Goal: Transaction & Acquisition: Purchase product/service

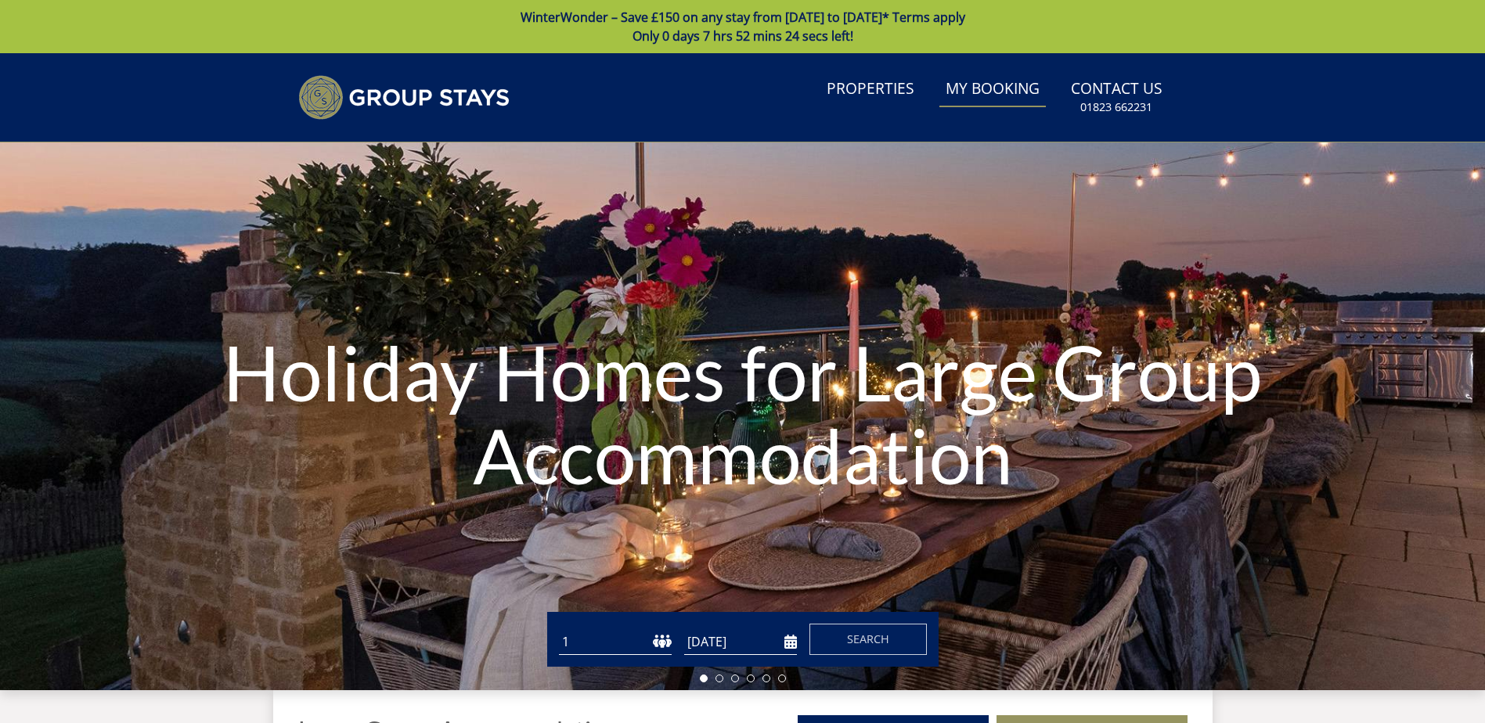
click at [1014, 88] on link "My Booking" at bounding box center [992, 89] width 106 height 35
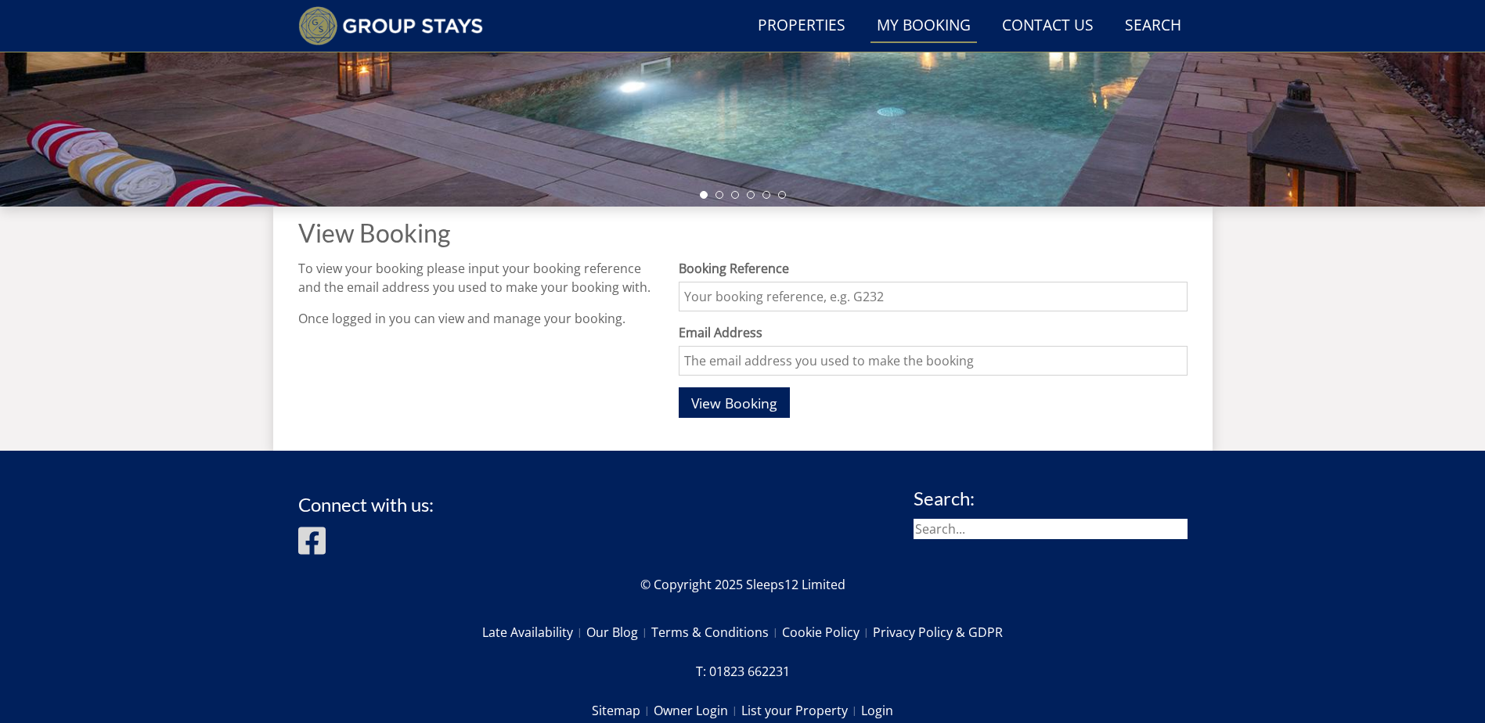
scroll to position [448, 0]
click at [919, 293] on input "Booking Reference" at bounding box center [933, 296] width 508 height 30
type input "G1377"
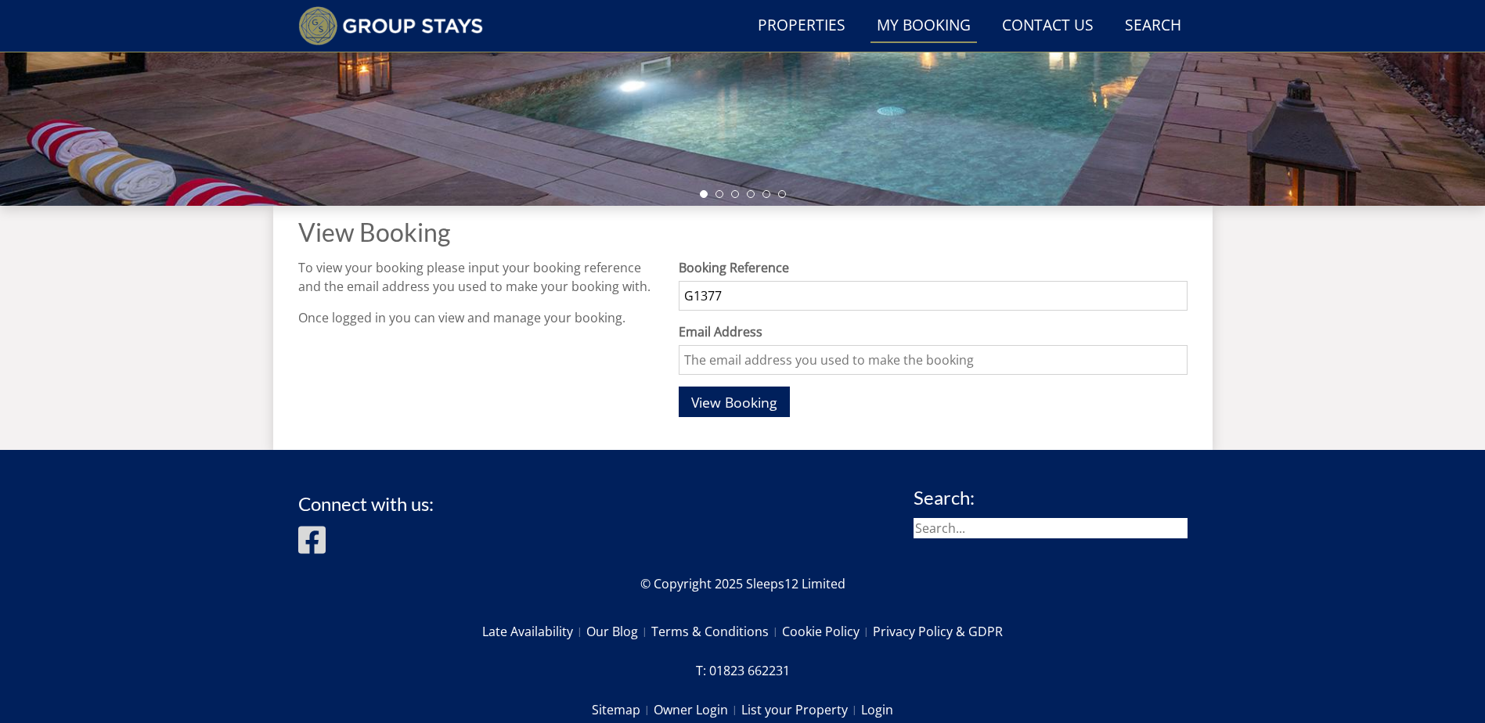
type input "[PERSON_NAME][EMAIL_ADDRESS][DOMAIN_NAME]"
click at [737, 400] on span "View Booking" at bounding box center [734, 402] width 86 height 19
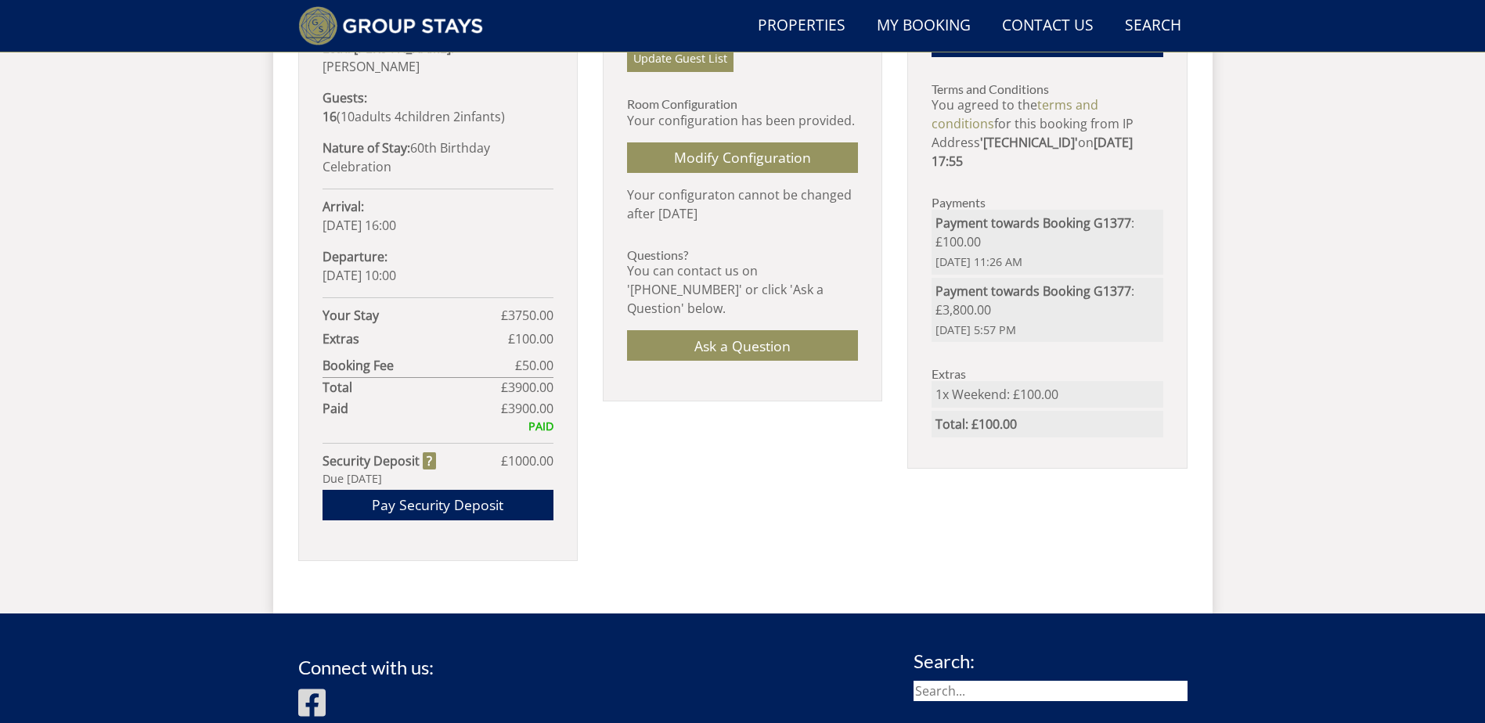
scroll to position [927, 0]
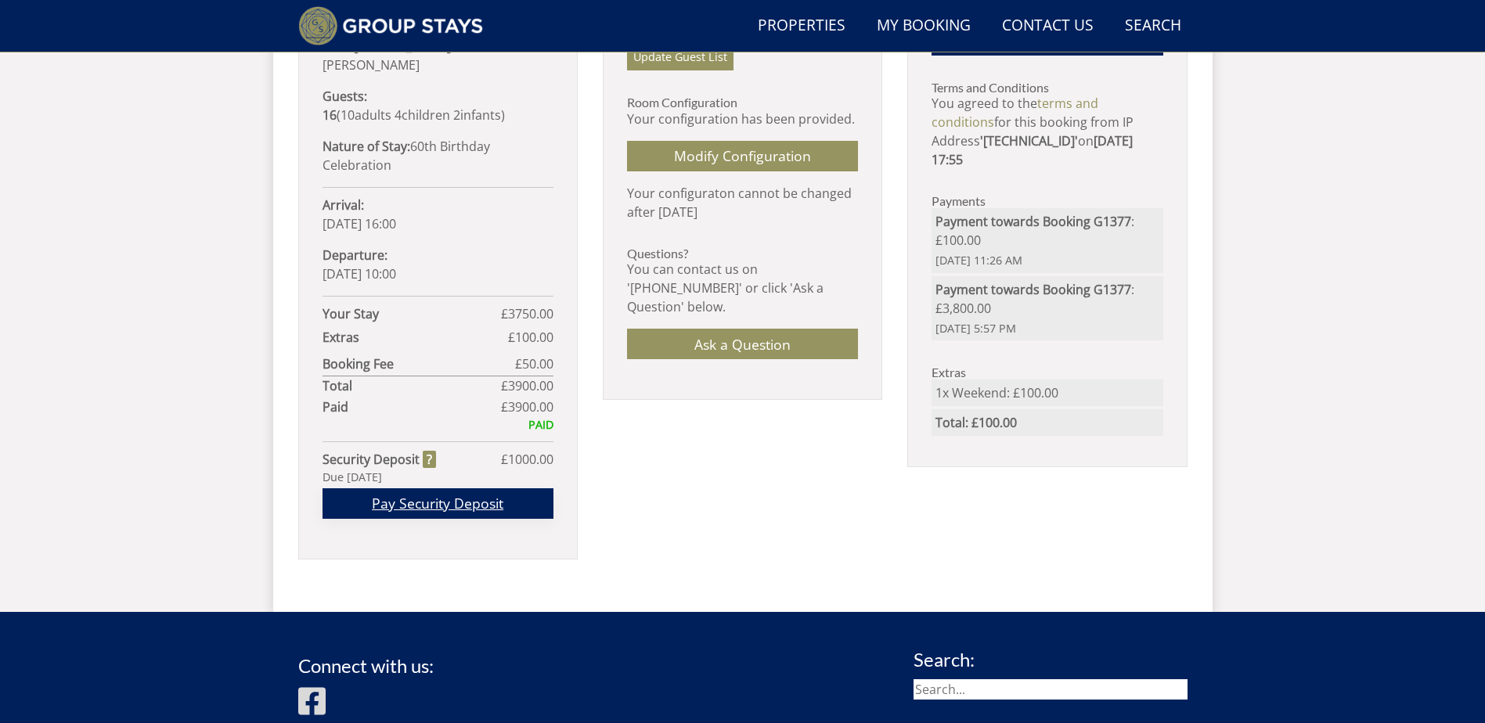
click at [445, 489] on link "Pay Security Deposit" at bounding box center [438, 504] width 231 height 31
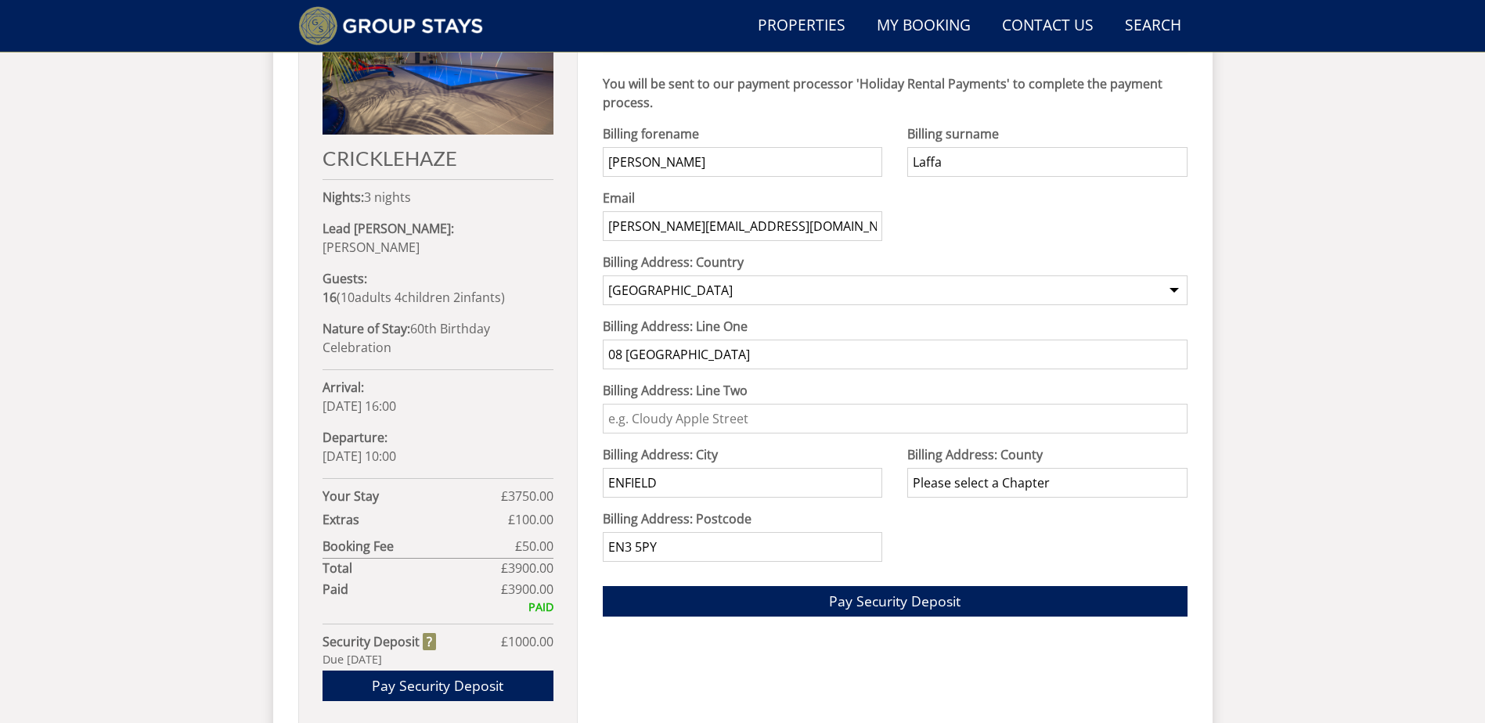
scroll to position [738, 0]
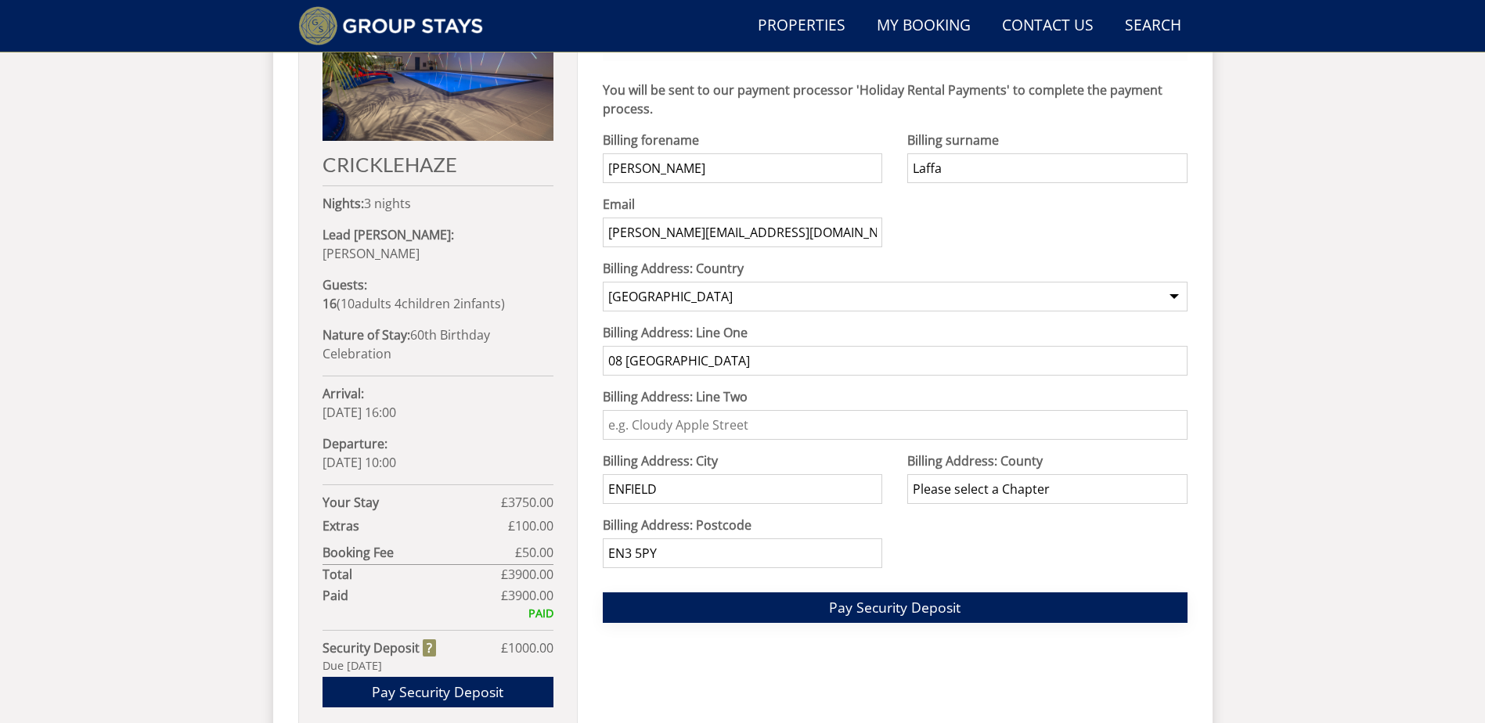
click at [870, 608] on span "Pay Security Deposit" at bounding box center [895, 607] width 132 height 19
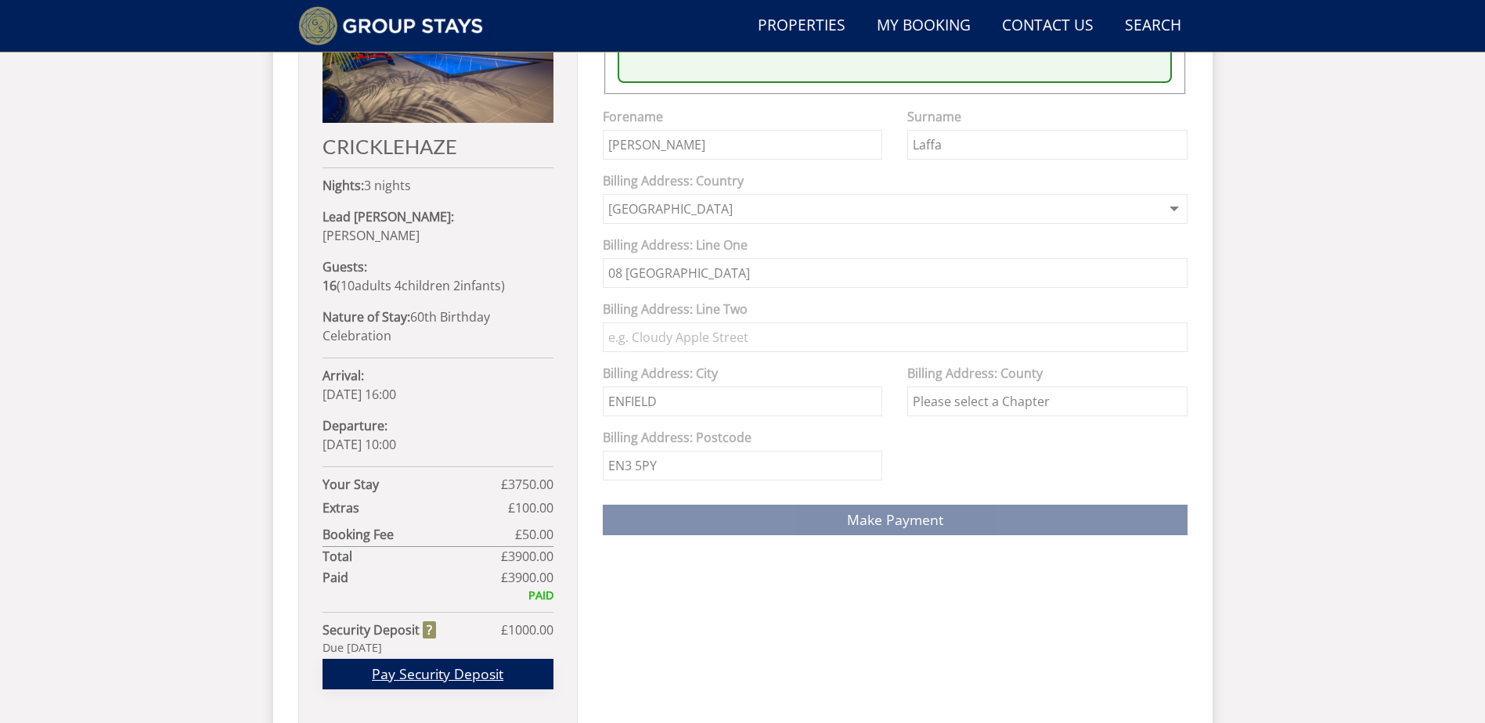
click at [463, 659] on link "Pay Security Deposit" at bounding box center [438, 674] width 231 height 31
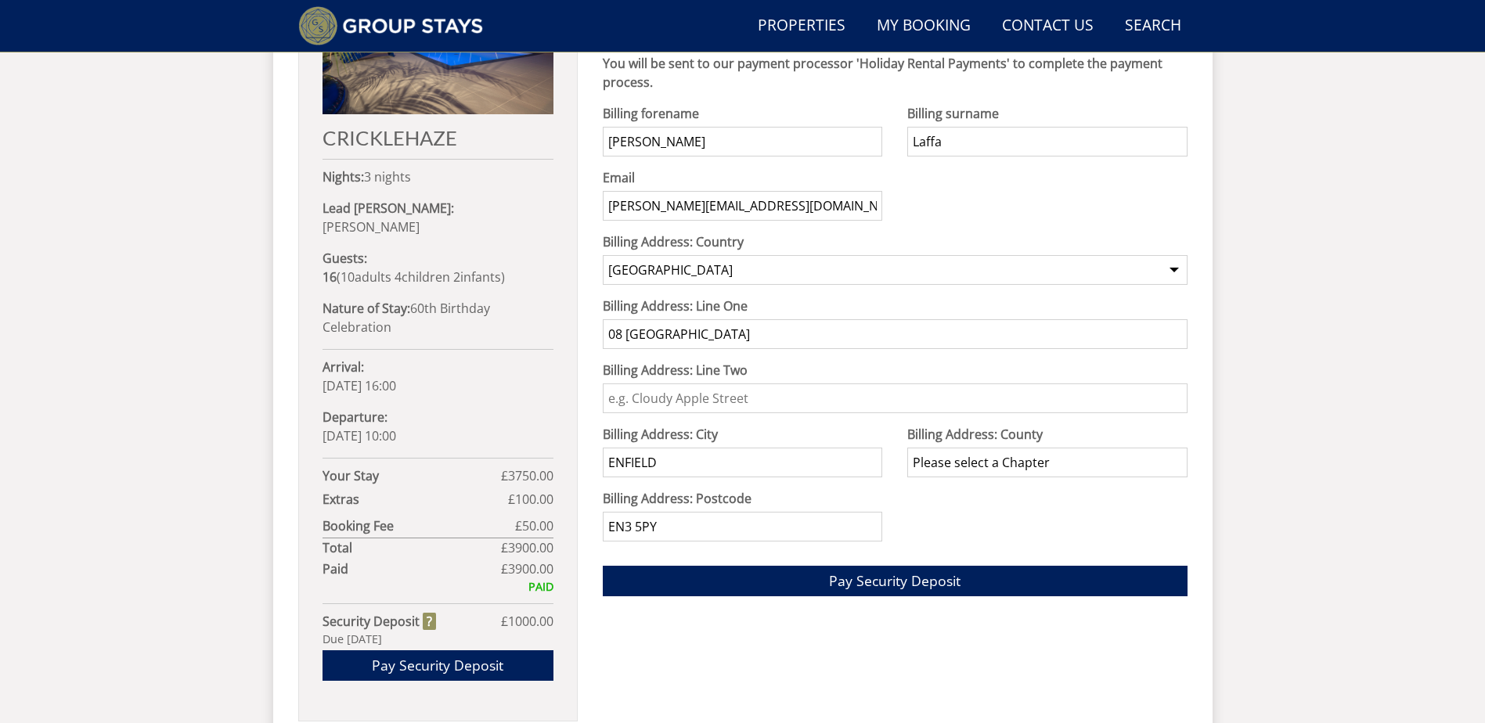
scroll to position [770, 0]
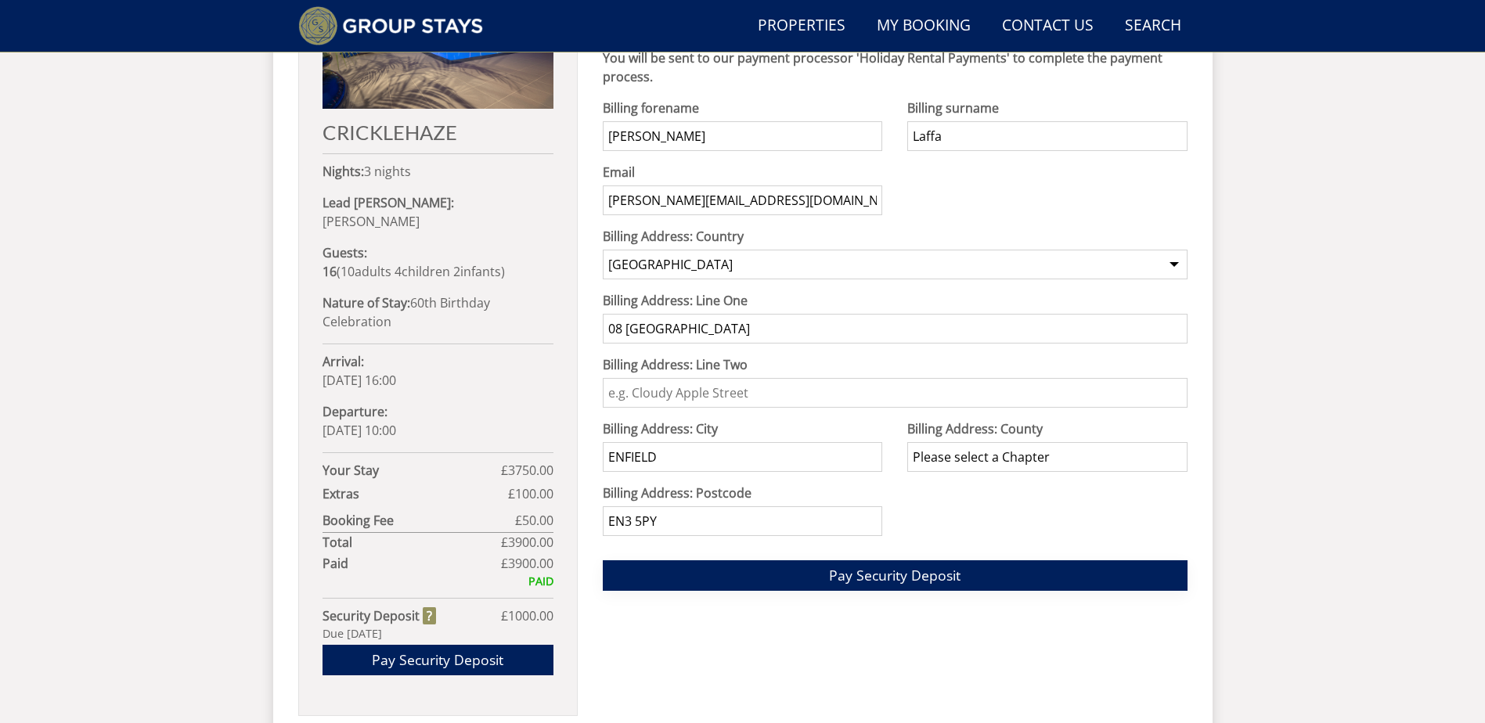
click at [908, 578] on span "Pay Security Deposit" at bounding box center [895, 575] width 132 height 19
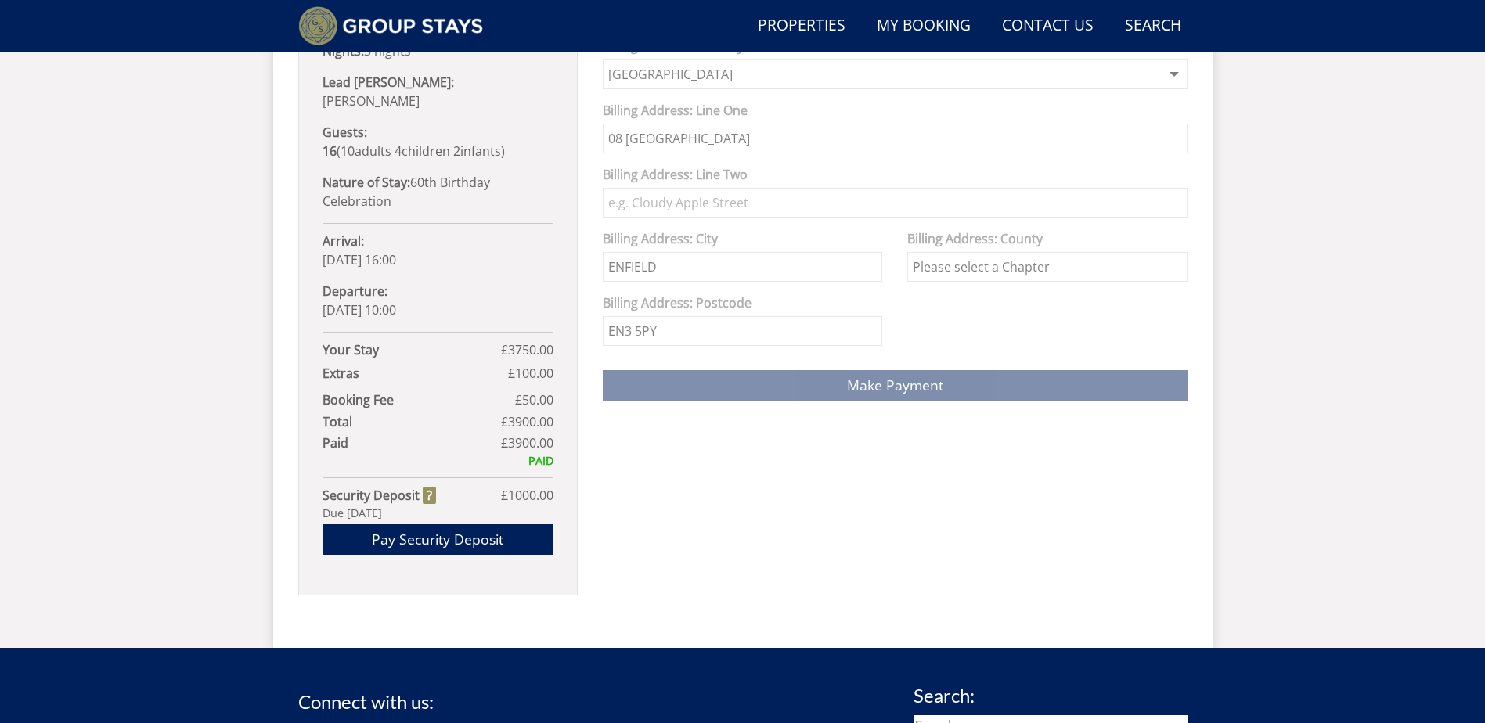
scroll to position [913, 0]
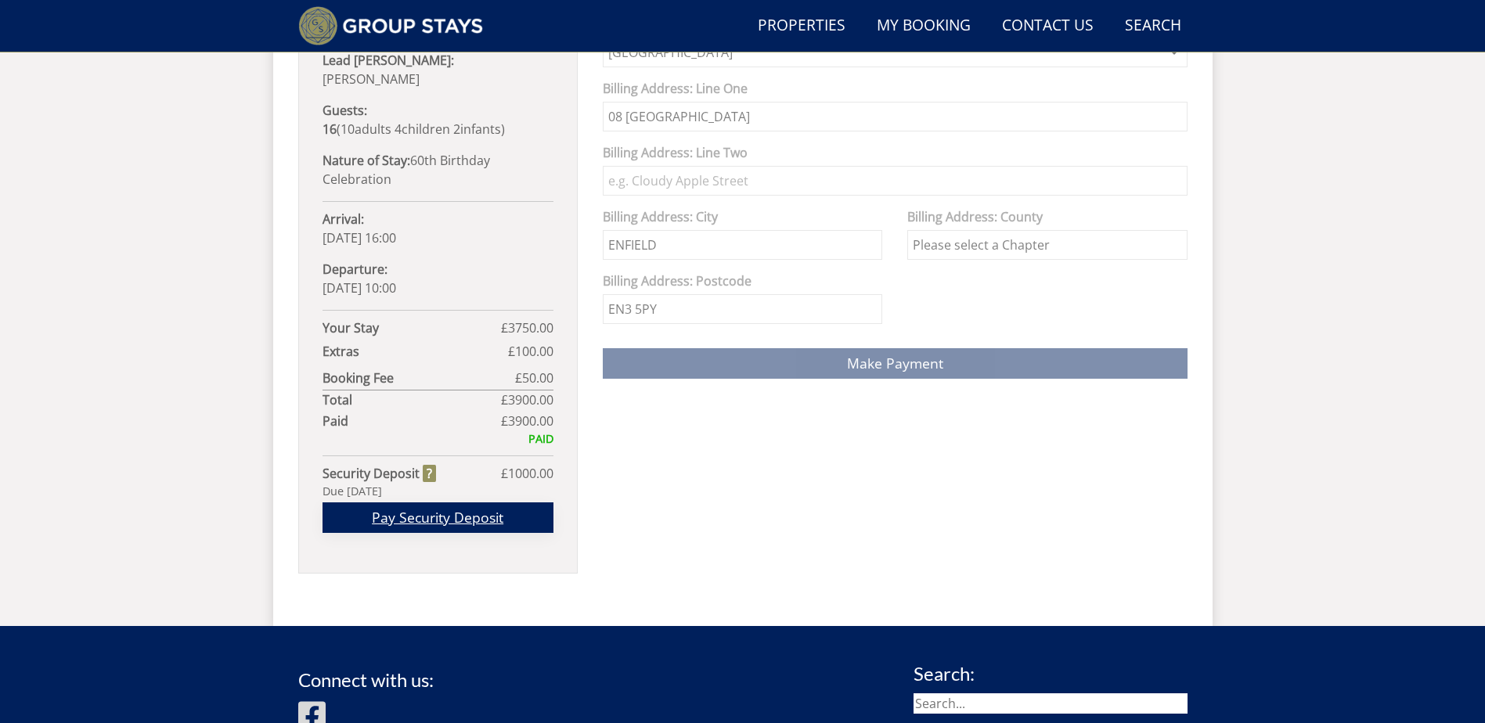
click at [427, 504] on link "Pay Security Deposit" at bounding box center [438, 518] width 231 height 31
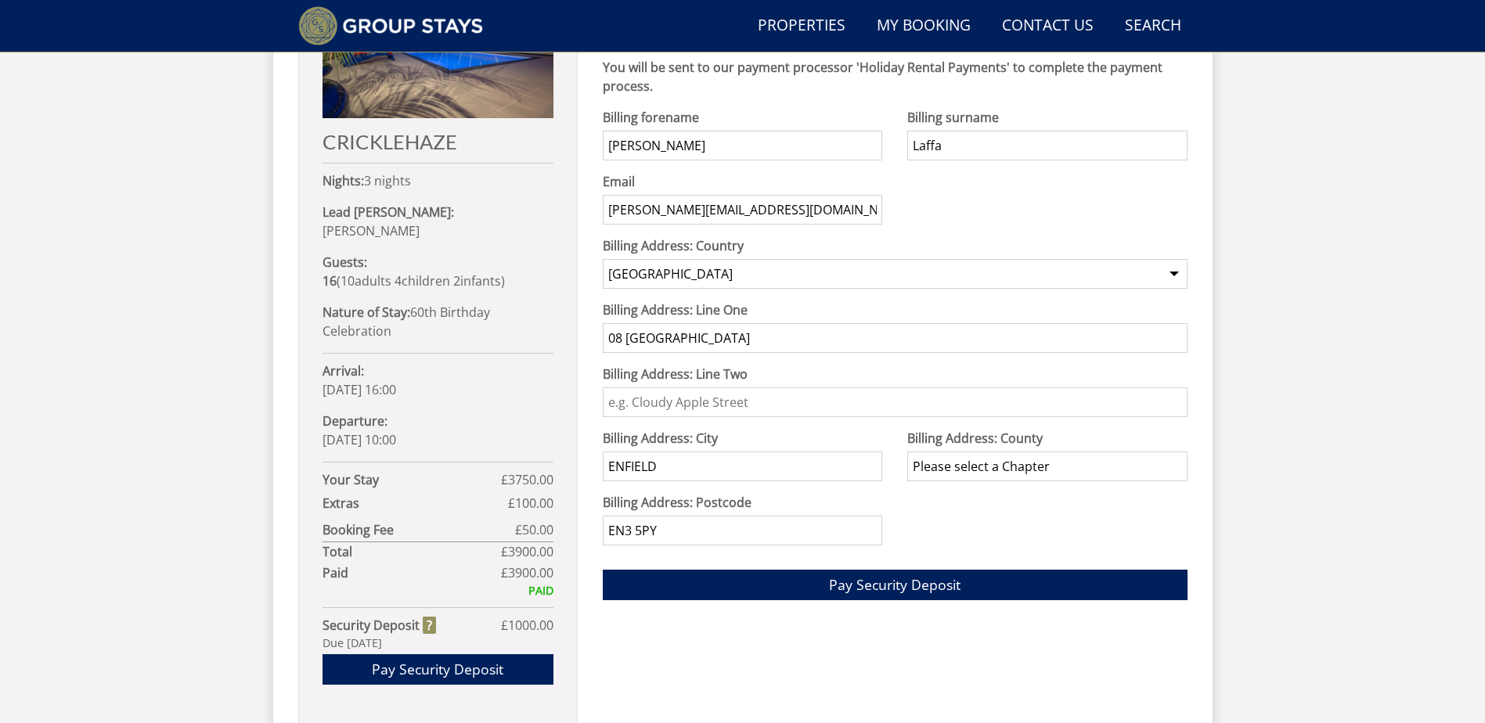
scroll to position [738, 0]
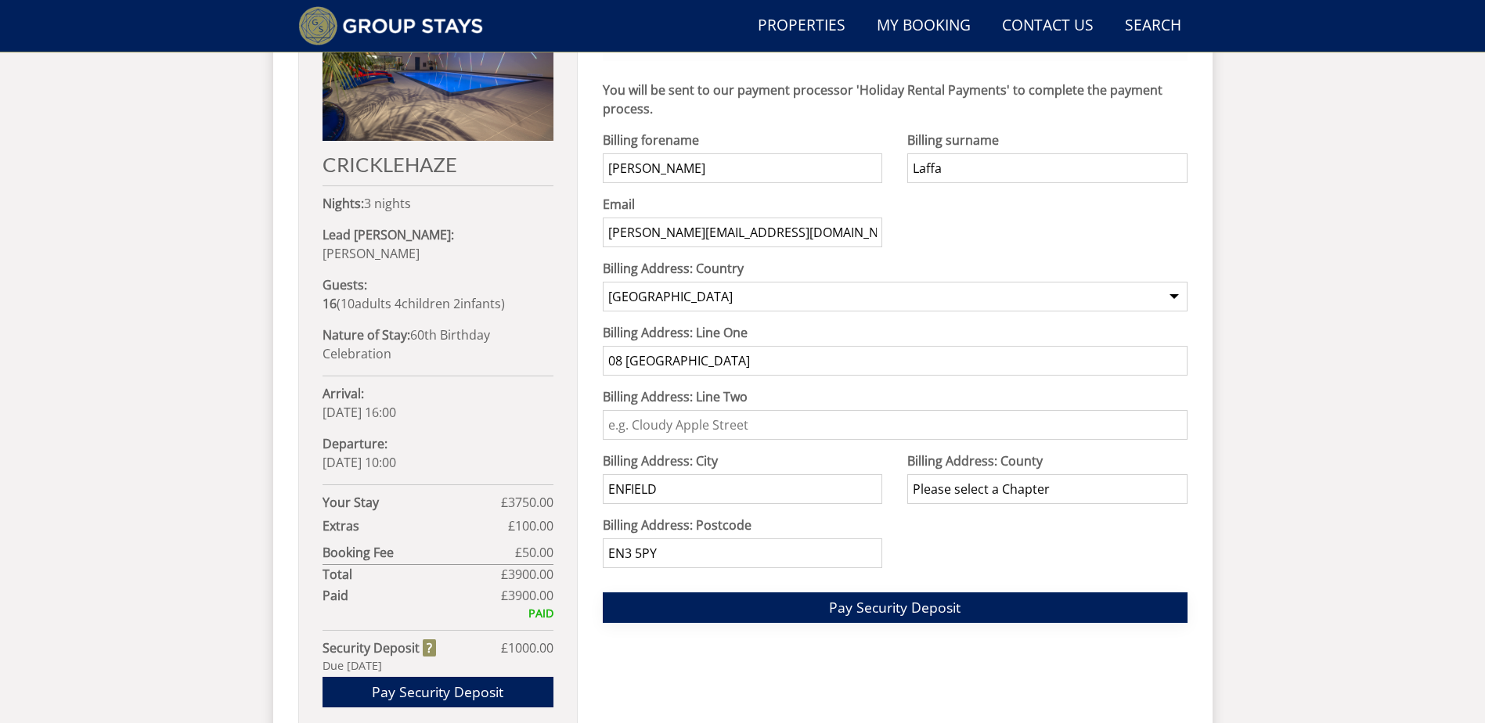
click at [883, 605] on span "Pay Security Deposit" at bounding box center [895, 607] width 132 height 19
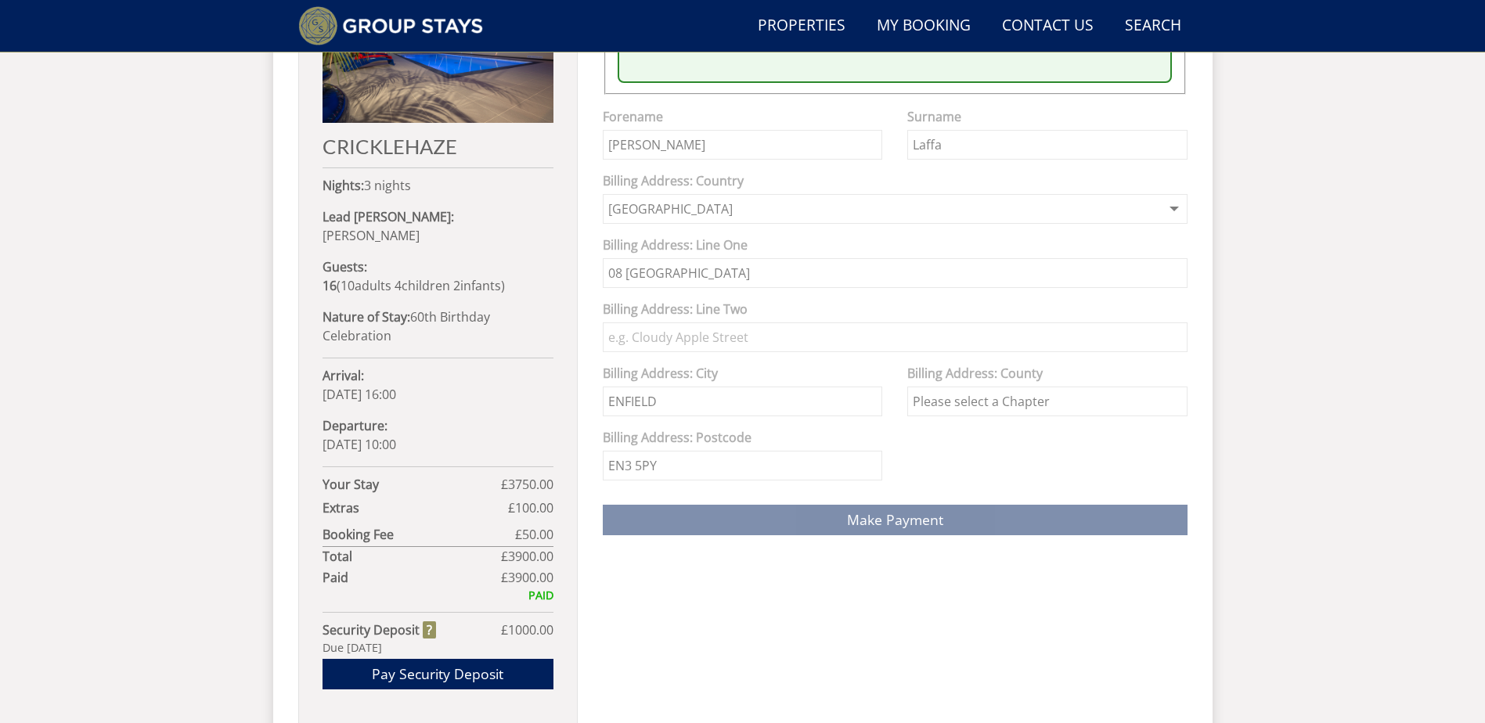
click at [792, 604] on div "Make a Payment Offline Payment Instructions: Booking Reference G1377 Account: S…" at bounding box center [895, 354] width 585 height 808
click at [463, 659] on link "Pay Security Deposit" at bounding box center [438, 674] width 231 height 31
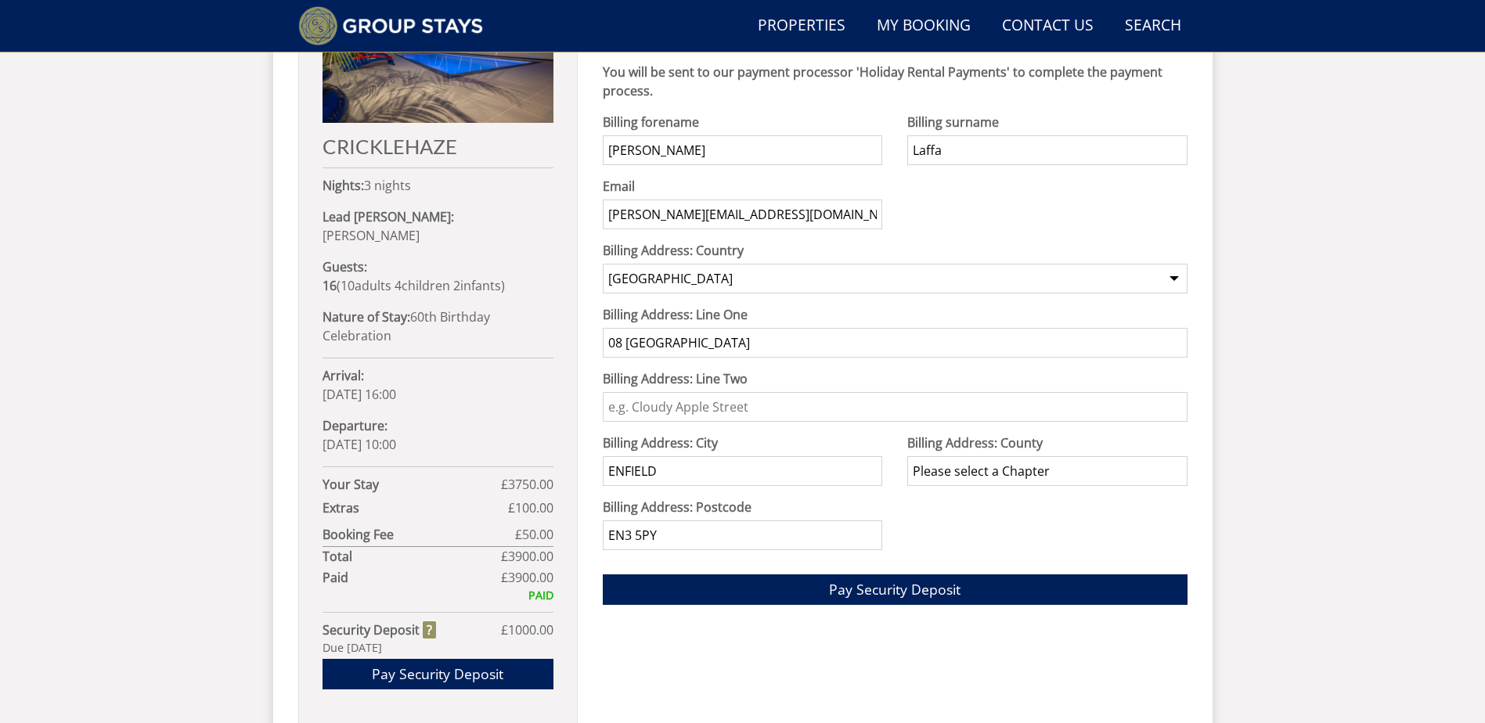
scroll to position [738, 0]
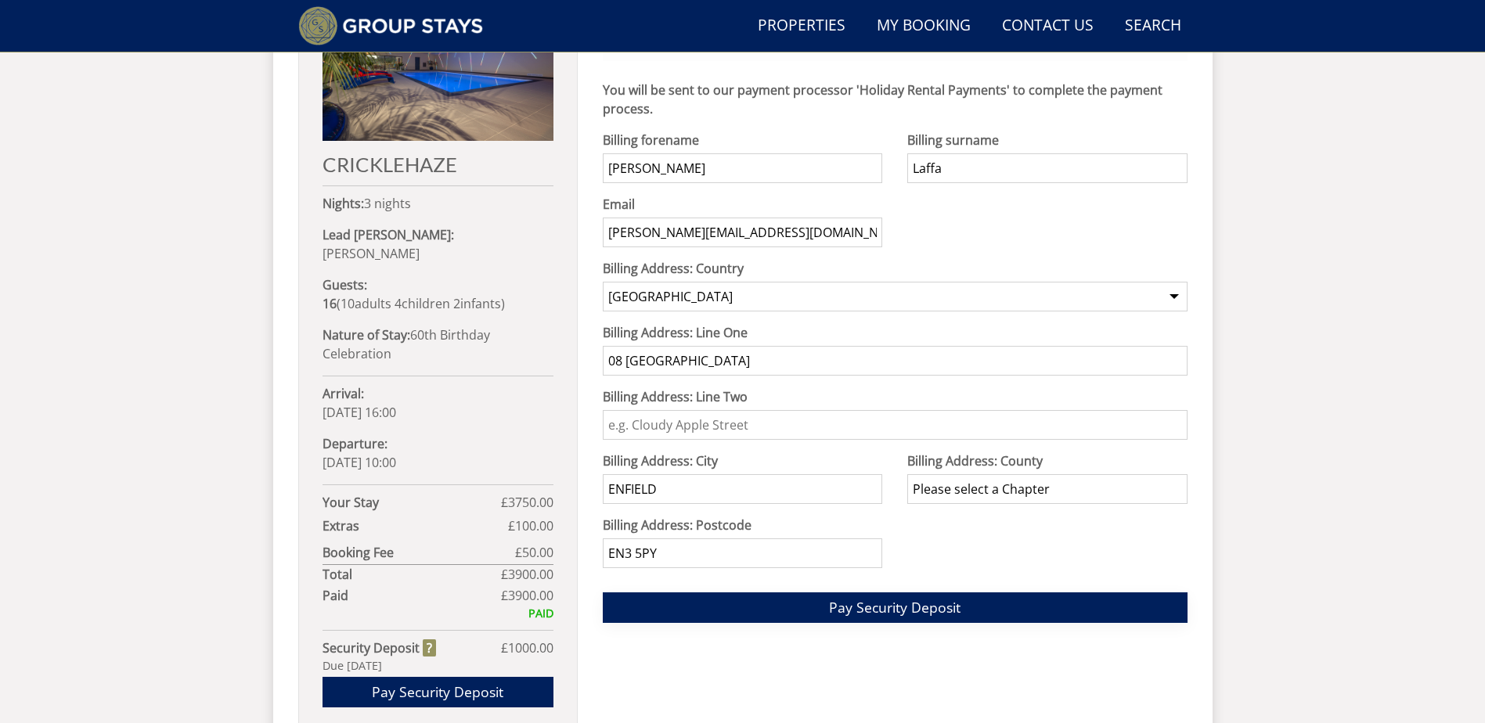
click at [906, 611] on span "Pay Security Deposit" at bounding box center [895, 607] width 132 height 19
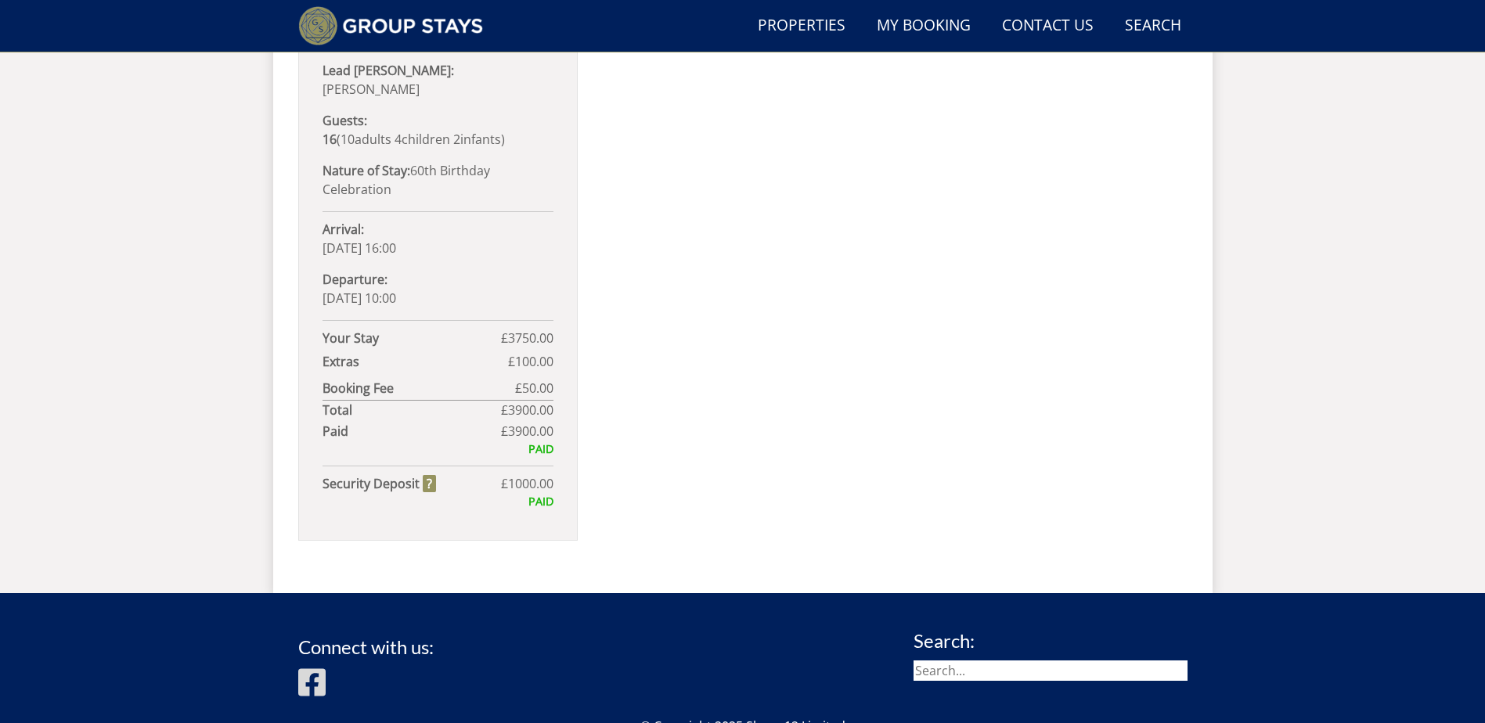
scroll to position [824, 0]
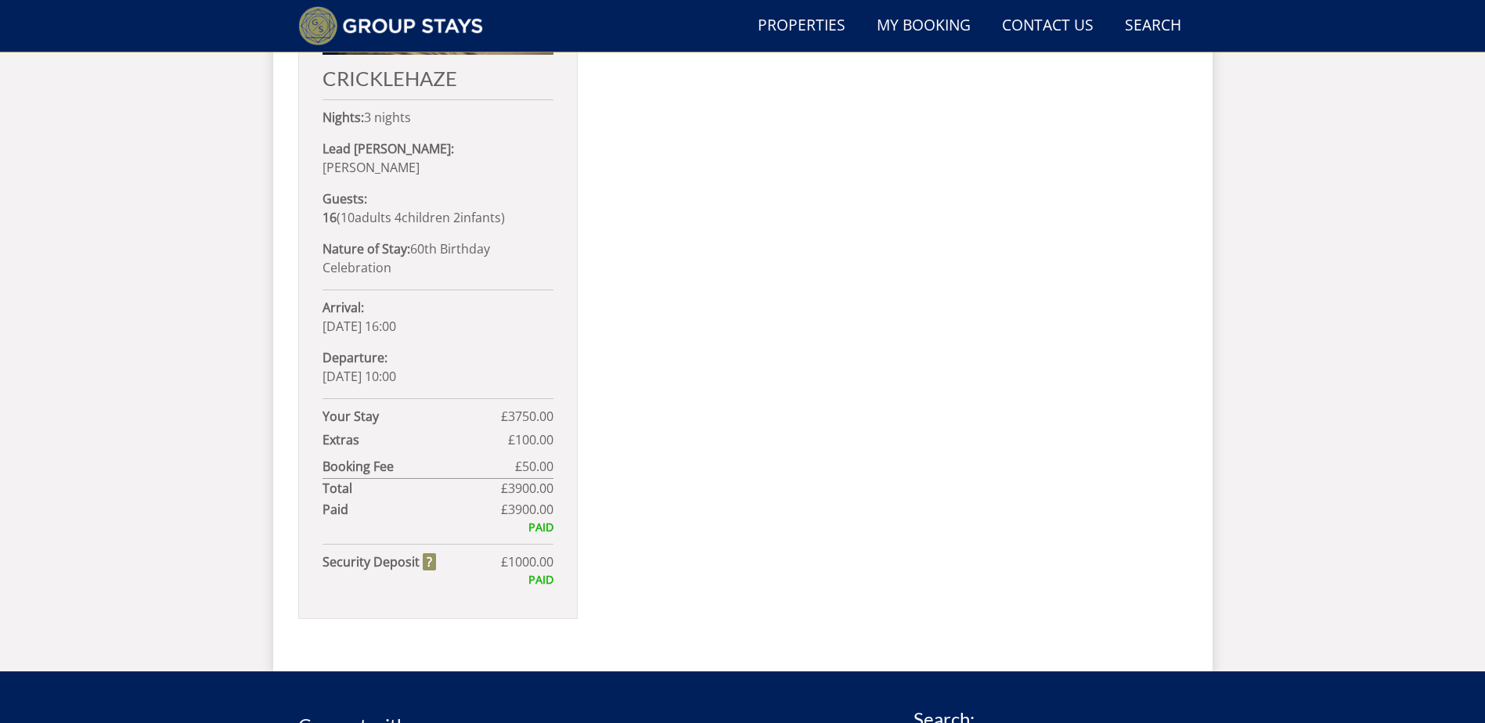
click at [953, 530] on div "Thank you for your Security Deposit Thank you for paying your security deposit …" at bounding box center [895, 264] width 585 height 765
